Goal: Information Seeking & Learning: Learn about a topic

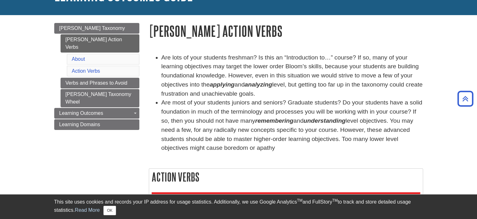
scroll to position [52, 0]
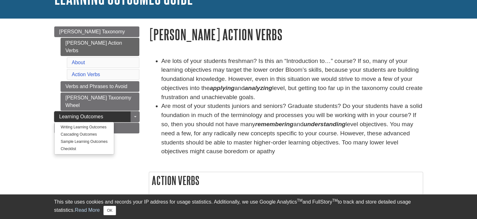
click at [98, 114] on span "Learning Outcomes" at bounding box center [81, 116] width 44 height 5
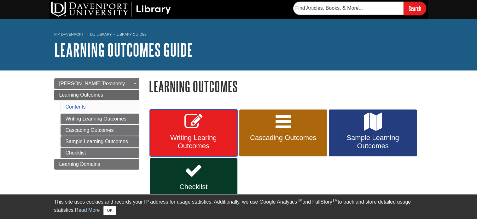
click at [196, 137] on span "Writing Learing Outcomes" at bounding box center [193, 142] width 78 height 16
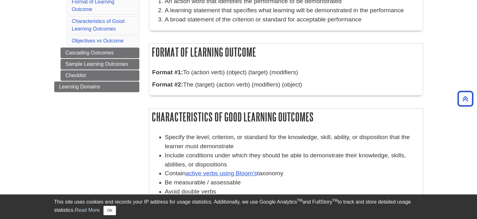
scroll to position [133, 0]
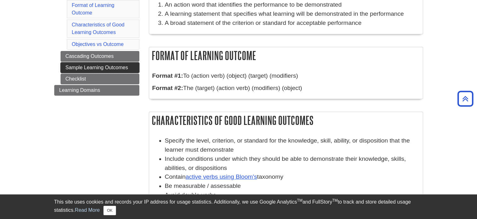
click at [125, 69] on link "Sample Learning Outcomes" at bounding box center [100, 67] width 79 height 11
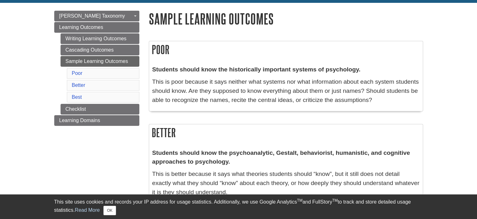
scroll to position [59, 0]
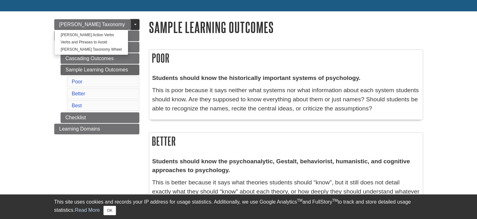
click at [136, 23] on link "Toggle Dropdown" at bounding box center [135, 24] width 9 height 11
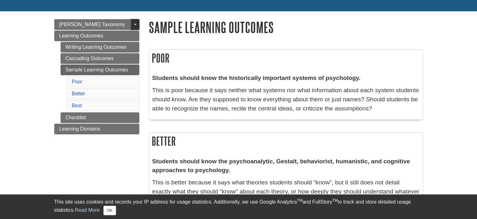
click at [134, 24] on link "Toggle Dropdown" at bounding box center [135, 24] width 9 height 11
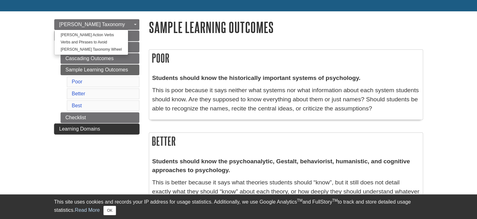
click at [93, 127] on span "Learning Domains" at bounding box center [79, 128] width 41 height 5
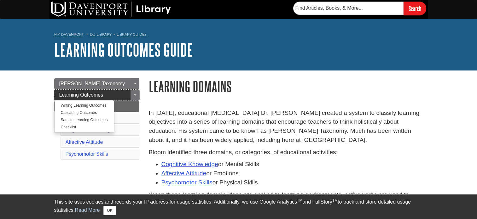
click at [98, 96] on span "Learning Outcomes" at bounding box center [81, 94] width 44 height 5
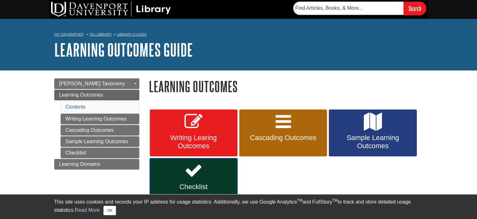
click at [203, 176] on link "Checklist" at bounding box center [194, 178] width 88 height 39
